Goal: Task Accomplishment & Management: Use online tool/utility

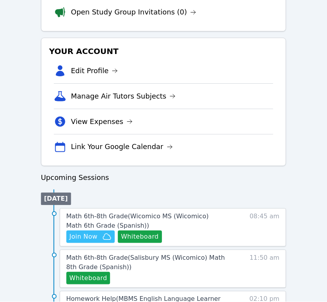
scroll to position [304, 0]
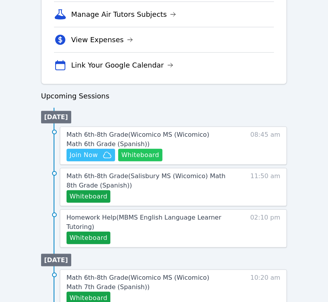
click at [145, 154] on button "Whiteboard" at bounding box center [140, 155] width 44 height 13
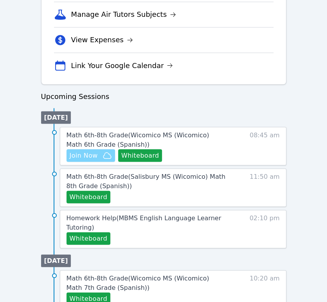
click at [83, 156] on span "Join Now" at bounding box center [84, 155] width 28 height 9
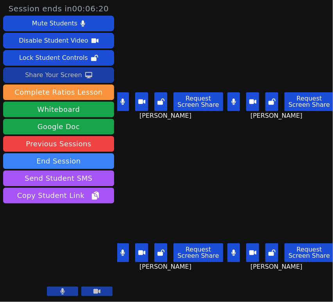
click at [70, 77] on div "Share Your Screen" at bounding box center [53, 75] width 57 height 13
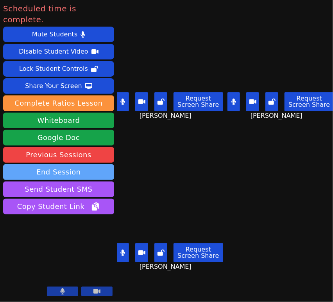
click at [94, 164] on button "End Session" at bounding box center [58, 172] width 111 height 16
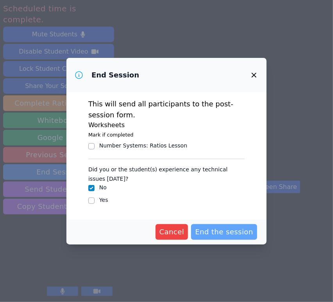
click at [215, 232] on span "End the session" at bounding box center [224, 232] width 58 height 11
